Goal: Check status: Check status

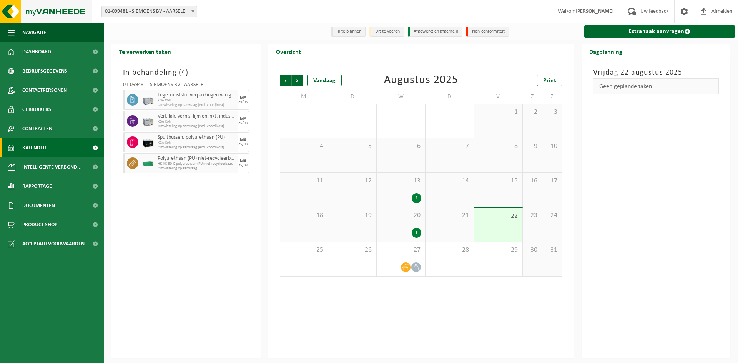
click at [17, 7] on img at bounding box center [46, 11] width 92 height 23
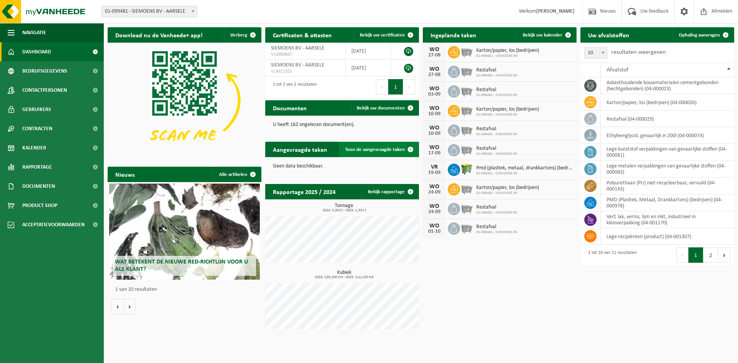
click at [373, 150] on span "Toon de aangevraagde taken" at bounding box center [375, 149] width 60 height 5
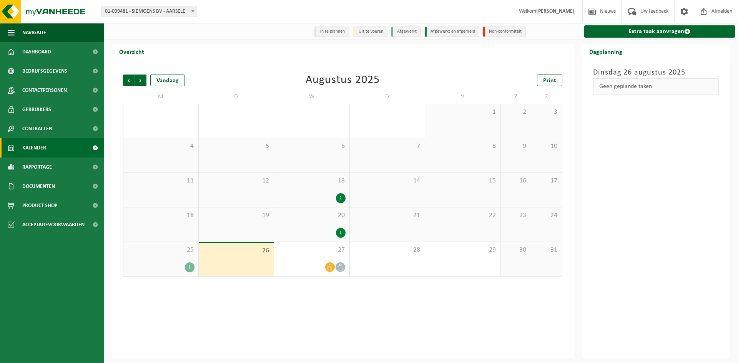
click at [312, 198] on div "2" at bounding box center [312, 198] width 68 height 10
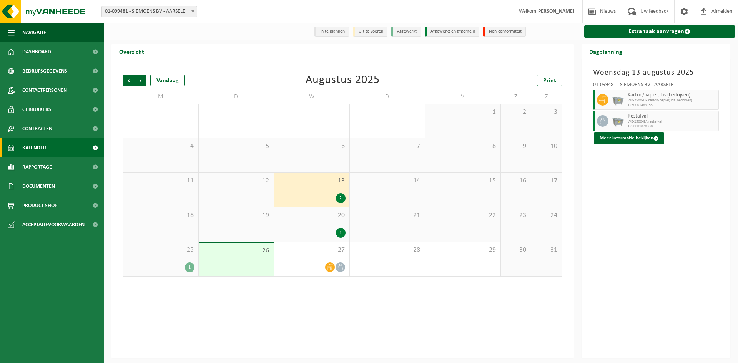
click at [322, 239] on div "20 1" at bounding box center [311, 225] width 75 height 34
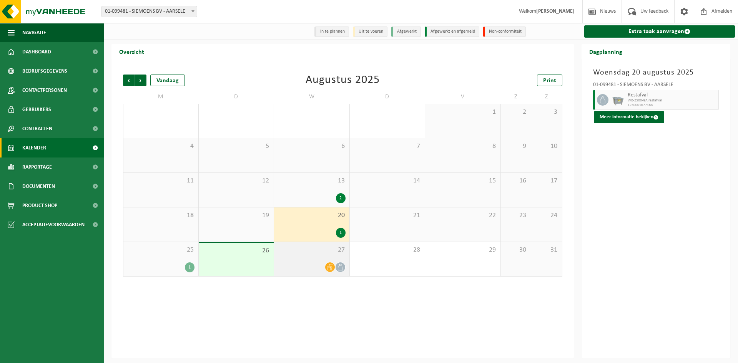
click at [332, 266] on icon at bounding box center [330, 267] width 7 height 7
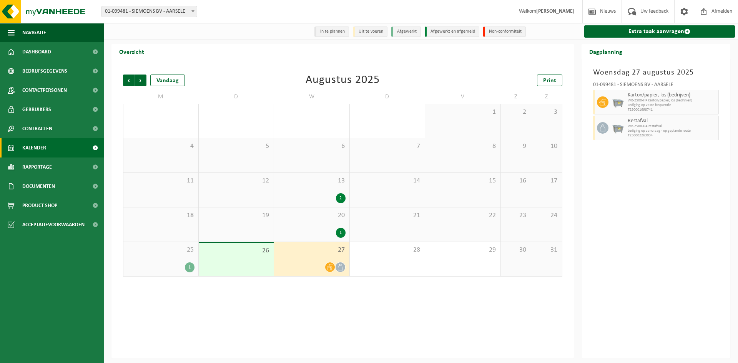
click at [185, 267] on div "1" at bounding box center [190, 268] width 10 height 10
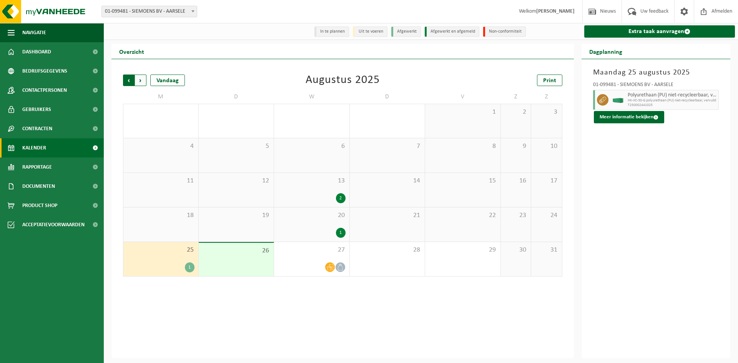
click at [146, 84] on span "Volgende" at bounding box center [141, 81] width 12 height 12
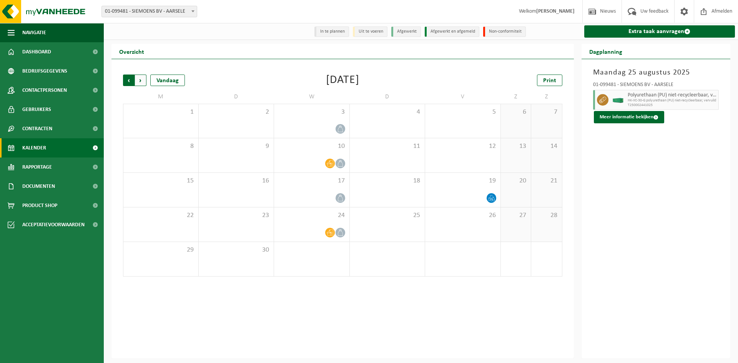
click at [137, 84] on span "Volgende" at bounding box center [141, 81] width 12 height 12
click at [131, 82] on span "Vorige" at bounding box center [129, 81] width 12 height 12
click at [126, 79] on span "Vorige" at bounding box center [129, 81] width 12 height 12
